Goal: Task Accomplishment & Management: Complete application form

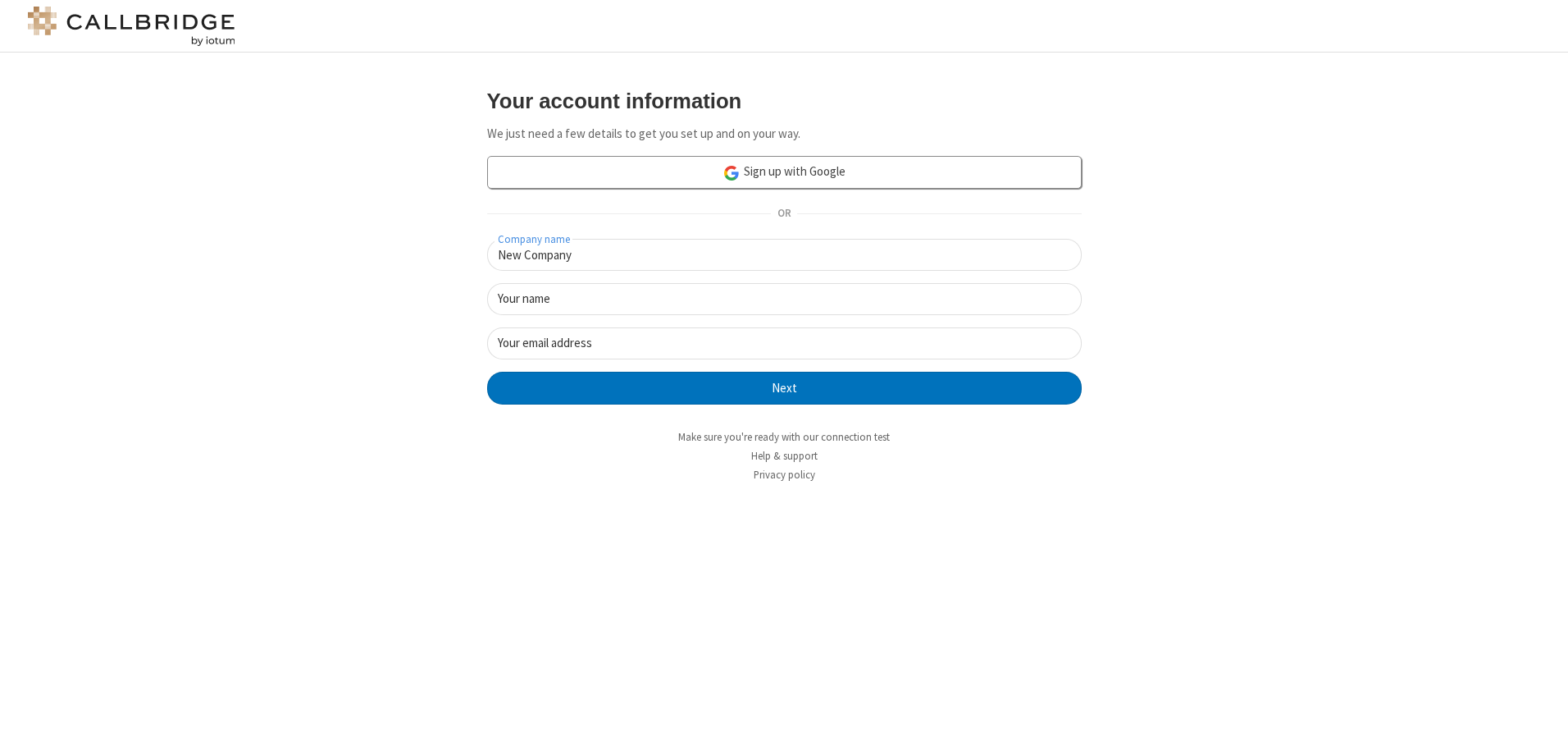
type input "New Company"
type input "New User"
type input "[EMAIL_ADDRESS][DOMAIN_NAME]"
click button "Next" at bounding box center [784, 388] width 595 height 33
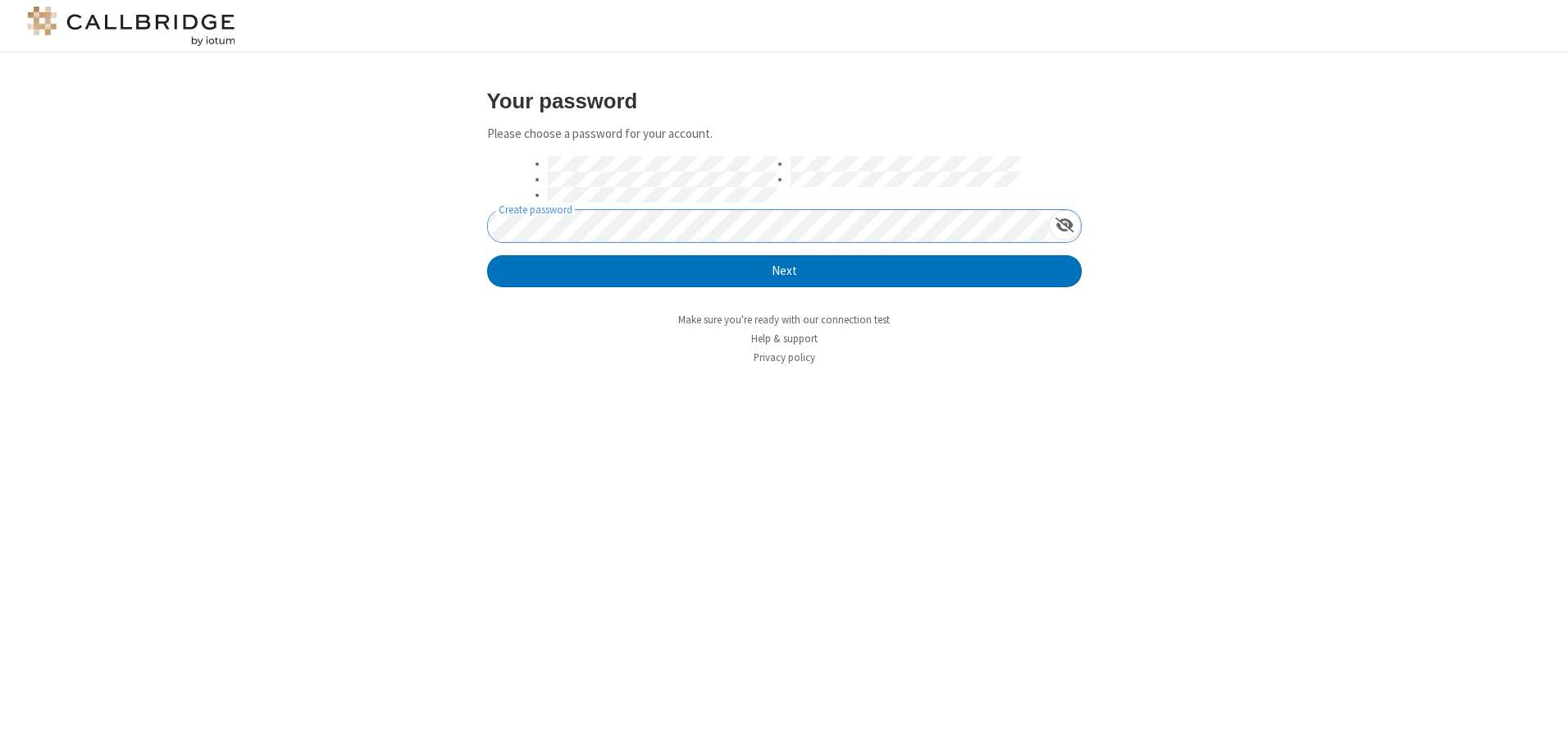
click at [487, 255] on button "Next" at bounding box center [784, 271] width 595 height 33
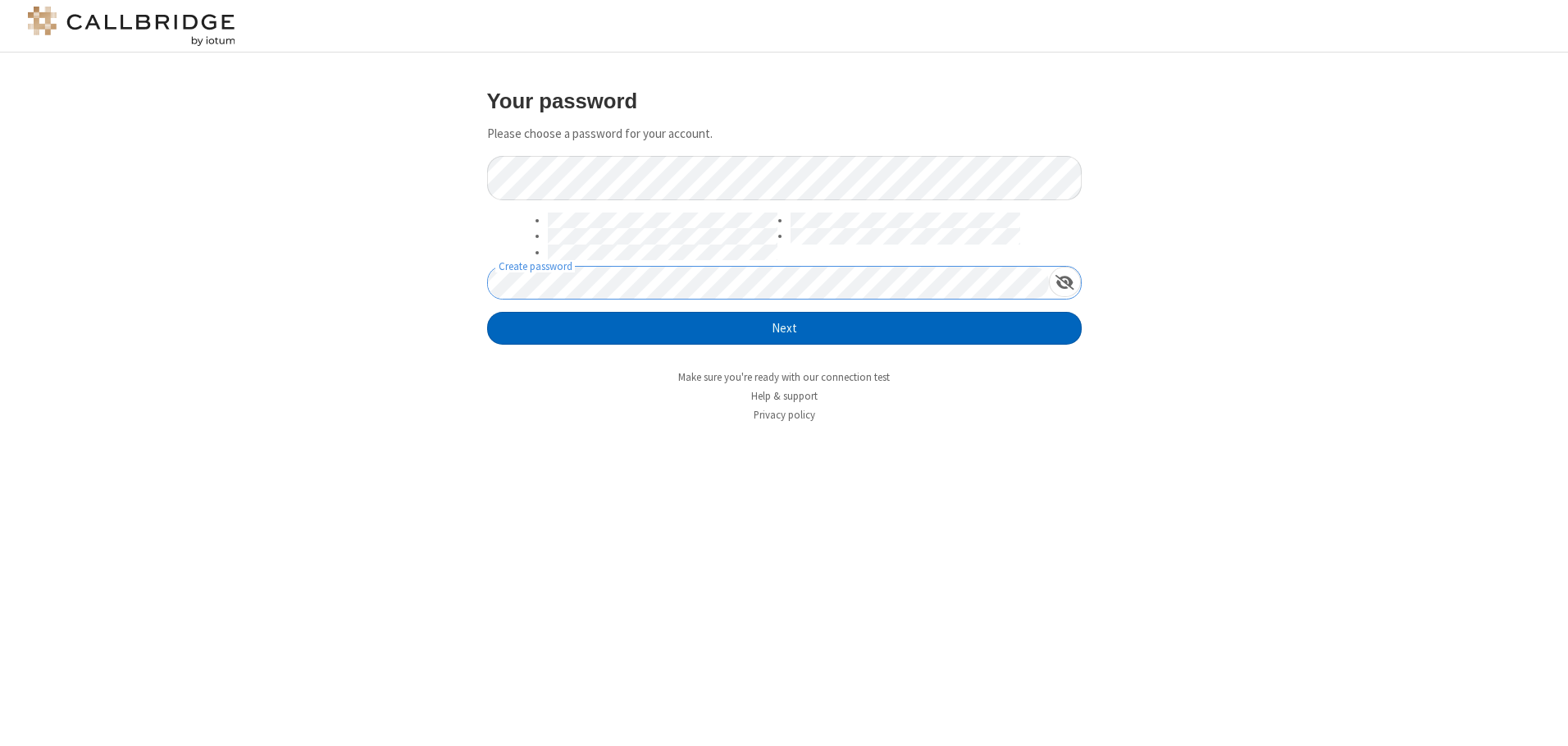
click at [784, 328] on button "Next" at bounding box center [784, 328] width 595 height 33
